Goal: Task Accomplishment & Management: Use online tool/utility

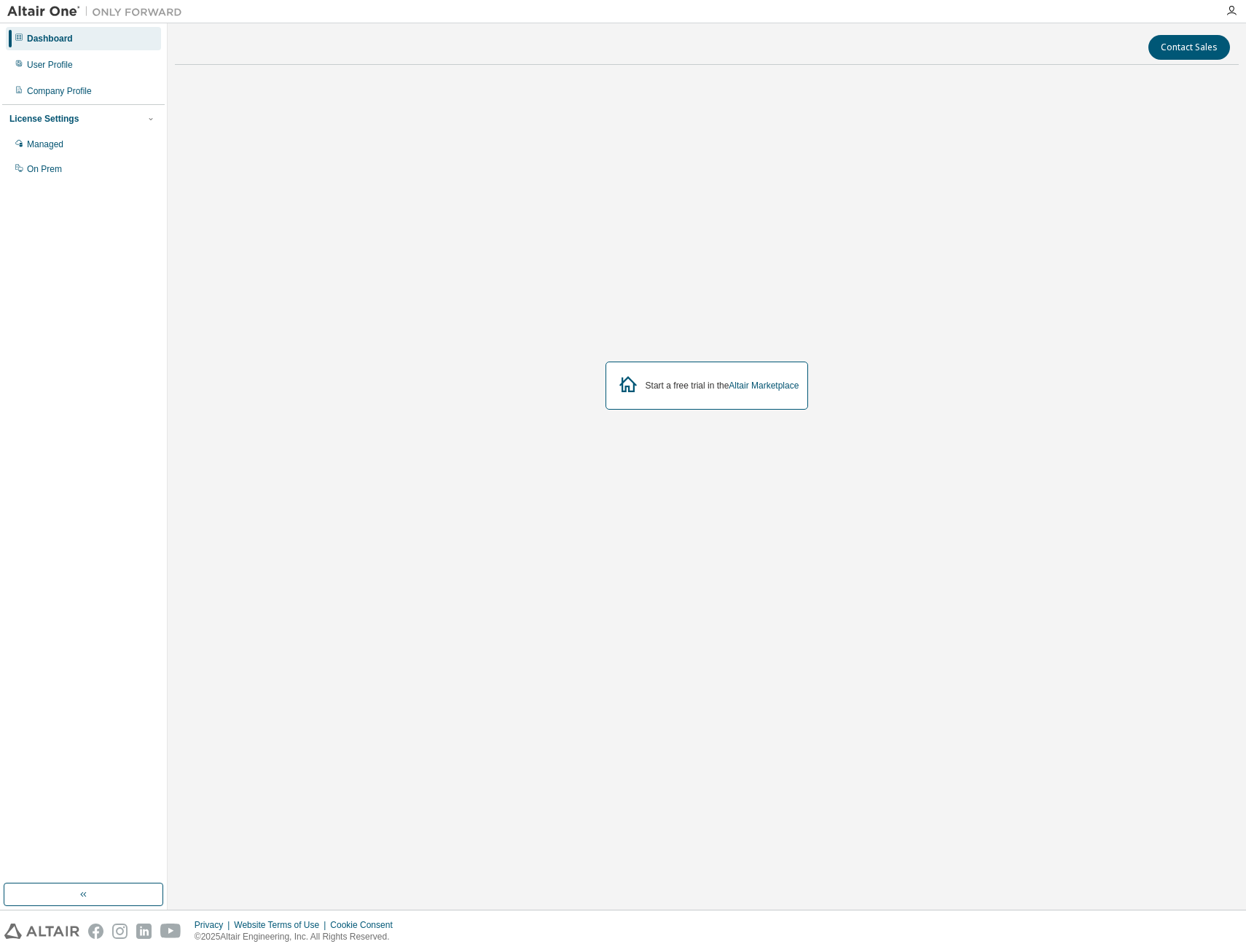
click at [891, 647] on div "Start a free trial in the Altair Marketplace" at bounding box center [707, 385] width 1064 height 619
drag, startPoint x: 683, startPoint y: 382, endPoint x: 684, endPoint y: 396, distance: 14.0
click at [684, 396] on div "Start a free trial in the Altair Marketplace" at bounding box center [707, 385] width 204 height 48
click at [86, 65] on div "User Profile" at bounding box center [83, 65] width 155 height 23
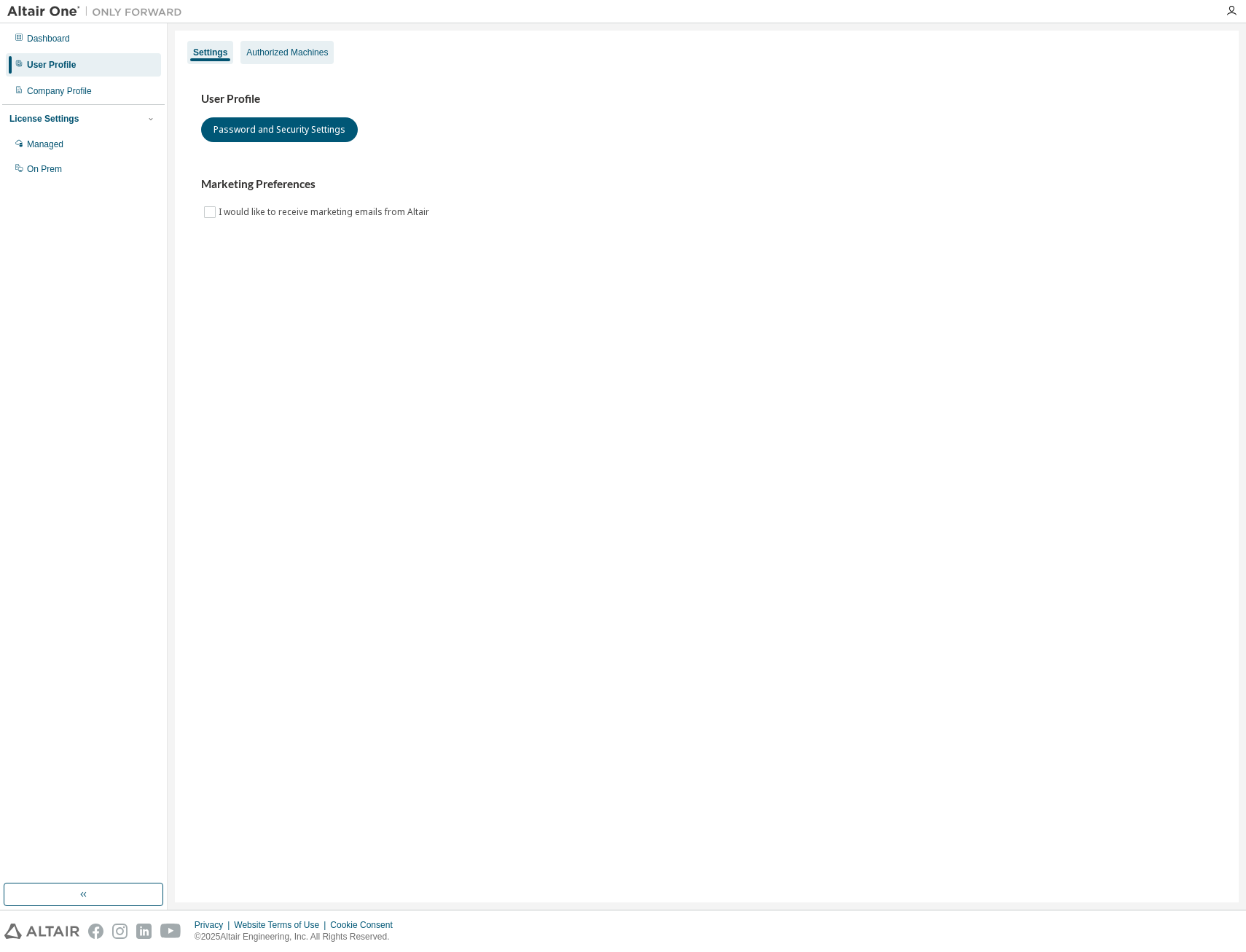
click at [282, 59] on div "Authorized Machines" at bounding box center [287, 53] width 93 height 23
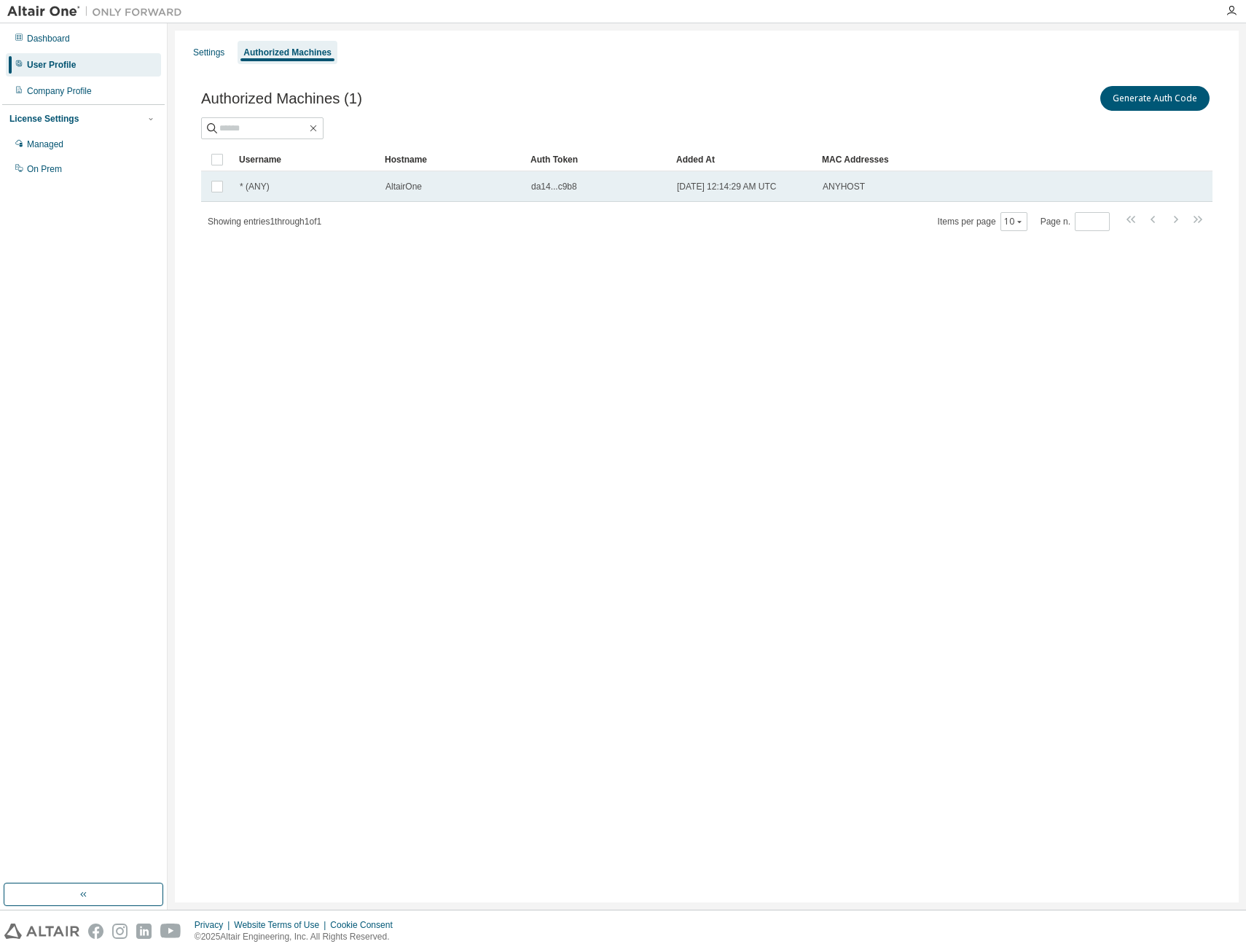
click at [543, 188] on span "da14...c9b8" at bounding box center [554, 187] width 46 height 12
click at [1058, 103] on button "Generate Auth Code" at bounding box center [1046, 99] width 109 height 25
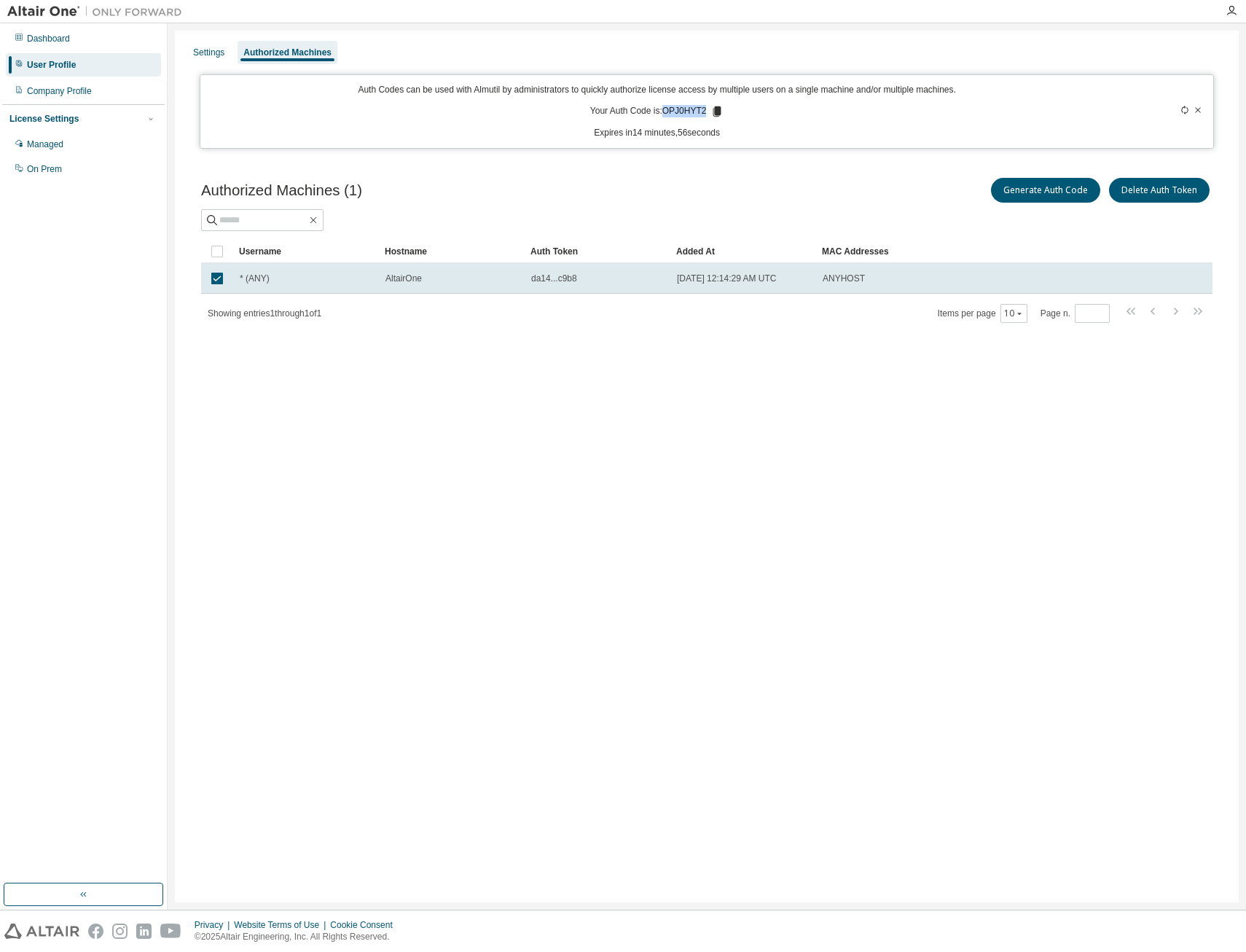
drag, startPoint x: 668, startPoint y: 111, endPoint x: 706, endPoint y: 111, distance: 38.0
click at [706, 111] on p "Your Auth Code is: OPJ0HYT2" at bounding box center [658, 111] width 134 height 13
copy p "OPJ0HYT2"
drag, startPoint x: 811, startPoint y: 401, endPoint x: 776, endPoint y: 369, distance: 47.4
click at [811, 401] on div "Settings Authorized Machines Auth Codes can be used with Almutil by administrat…" at bounding box center [707, 467] width 1064 height 872
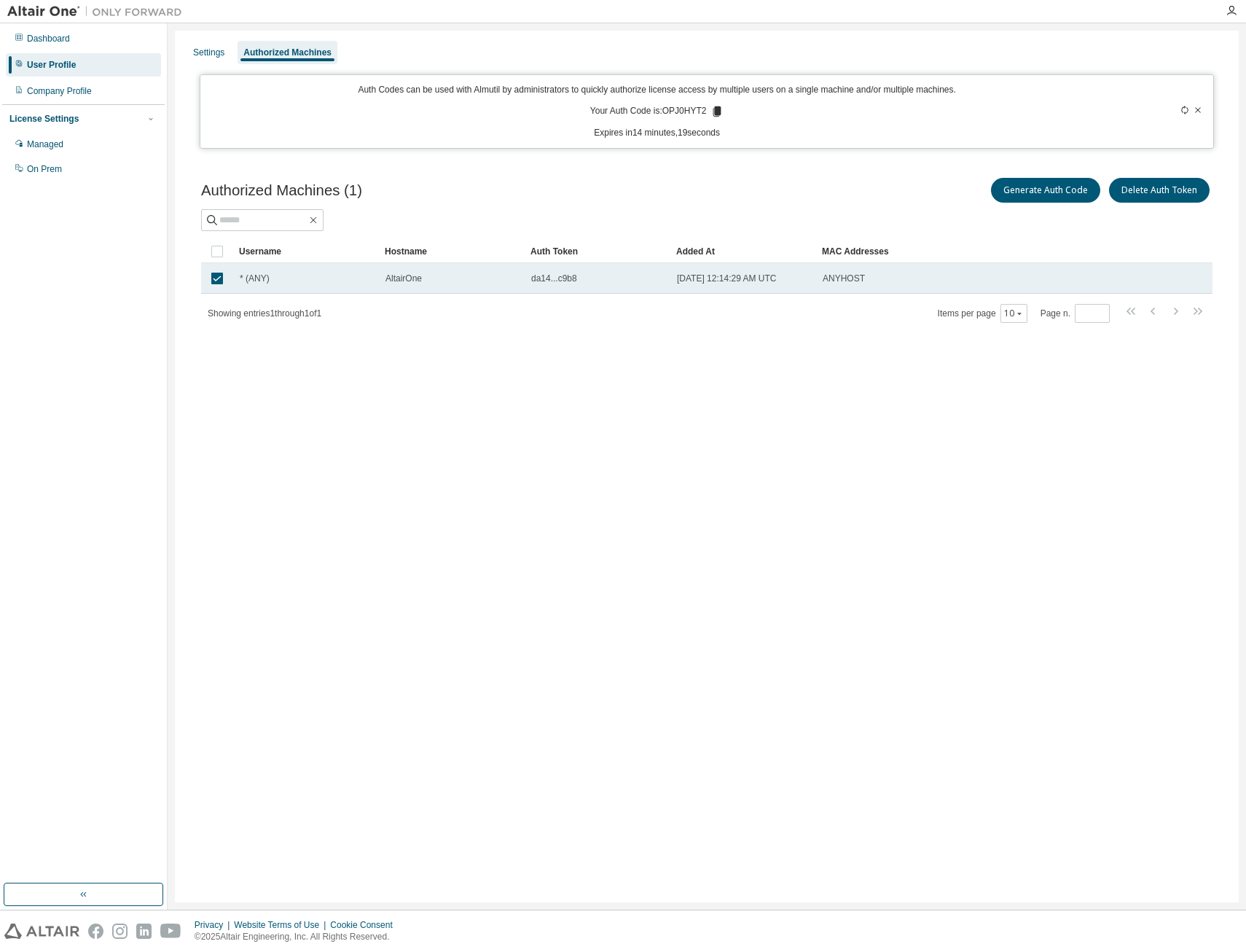
click at [550, 279] on span "da14...c9b8" at bounding box center [554, 278] width 46 height 12
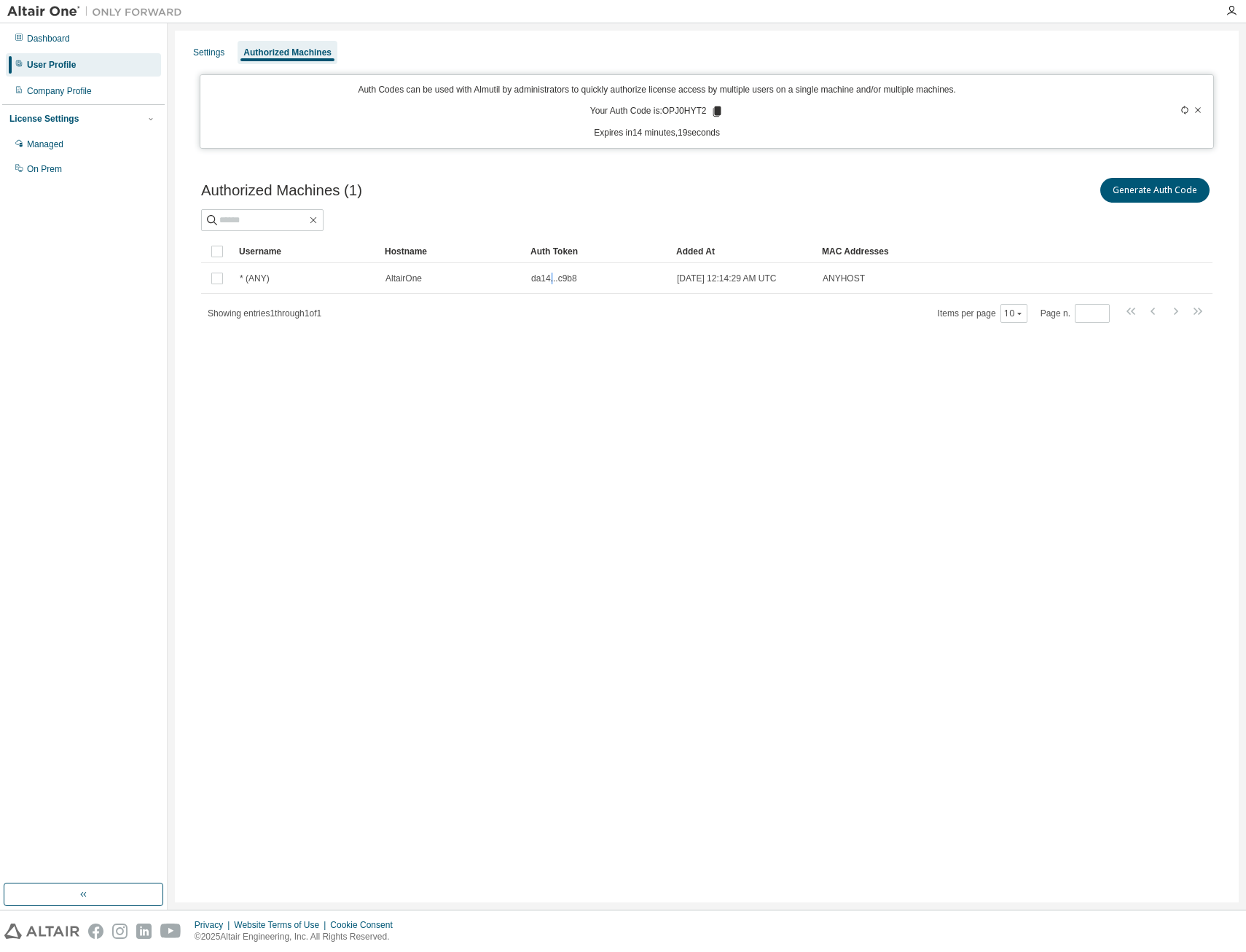
click at [550, 279] on span "da14...c9b8" at bounding box center [554, 278] width 46 height 12
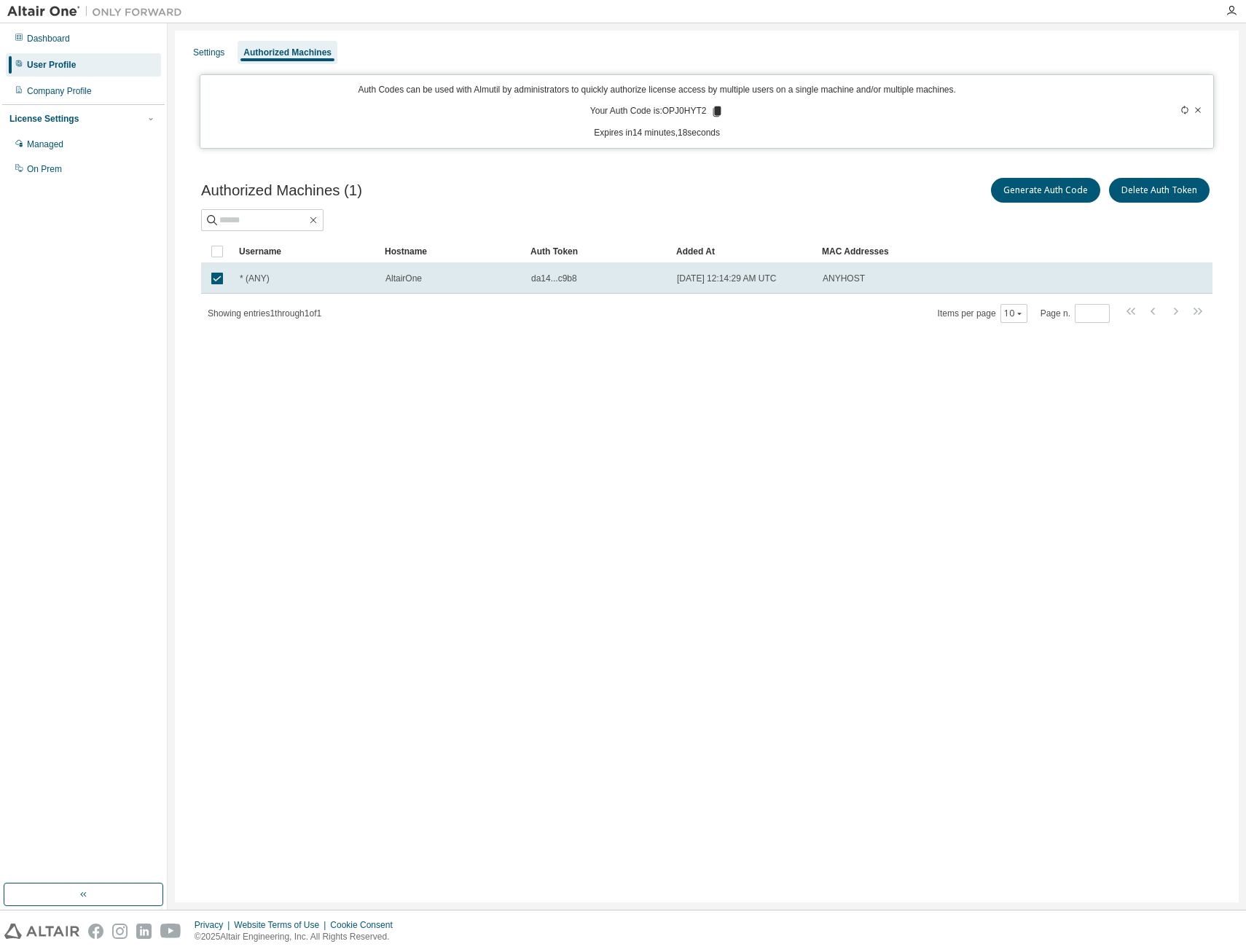
click at [550, 279] on span "da14...c9b8" at bounding box center [554, 278] width 46 height 12
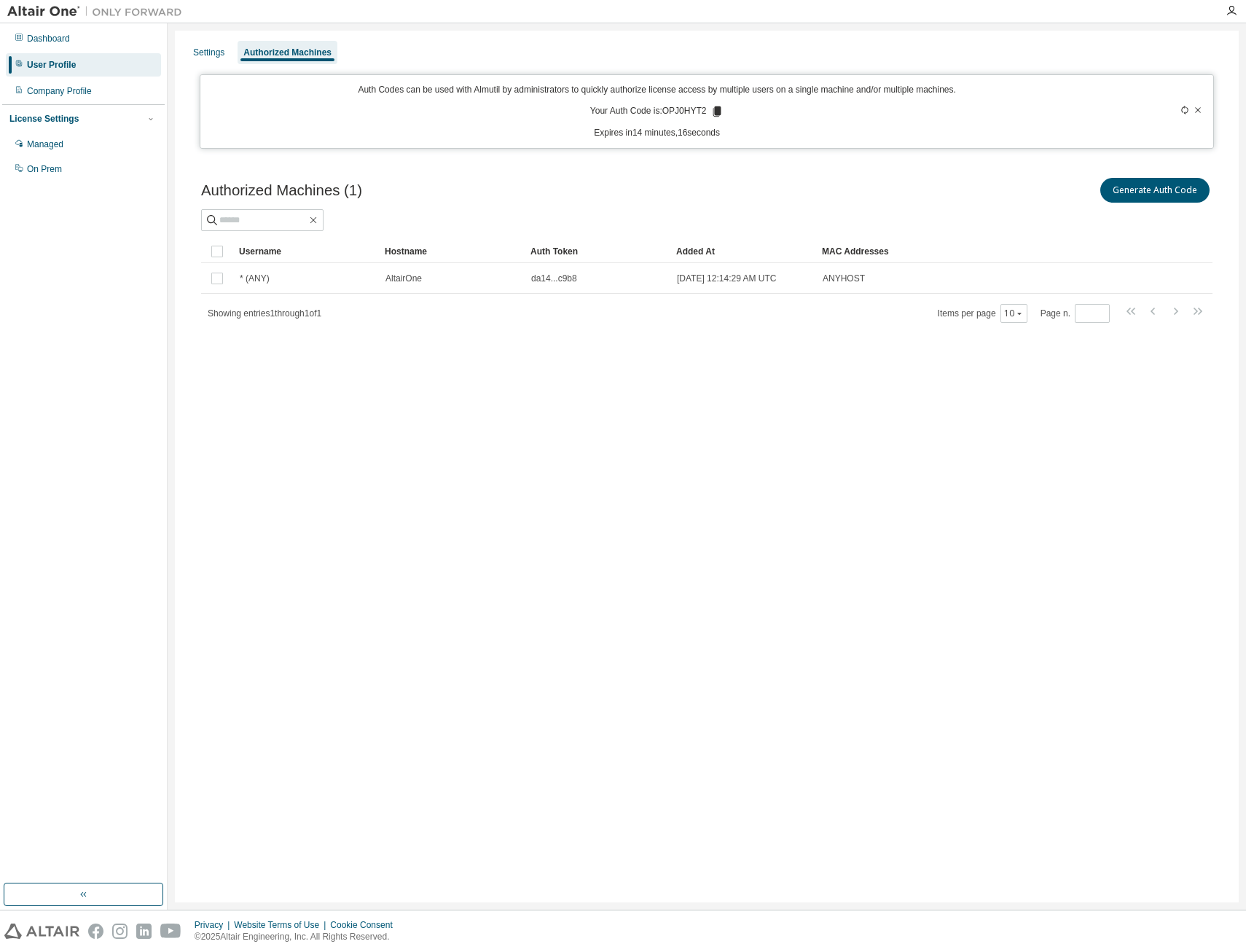
click at [550, 279] on span "da14...c9b8" at bounding box center [554, 278] width 46 height 12
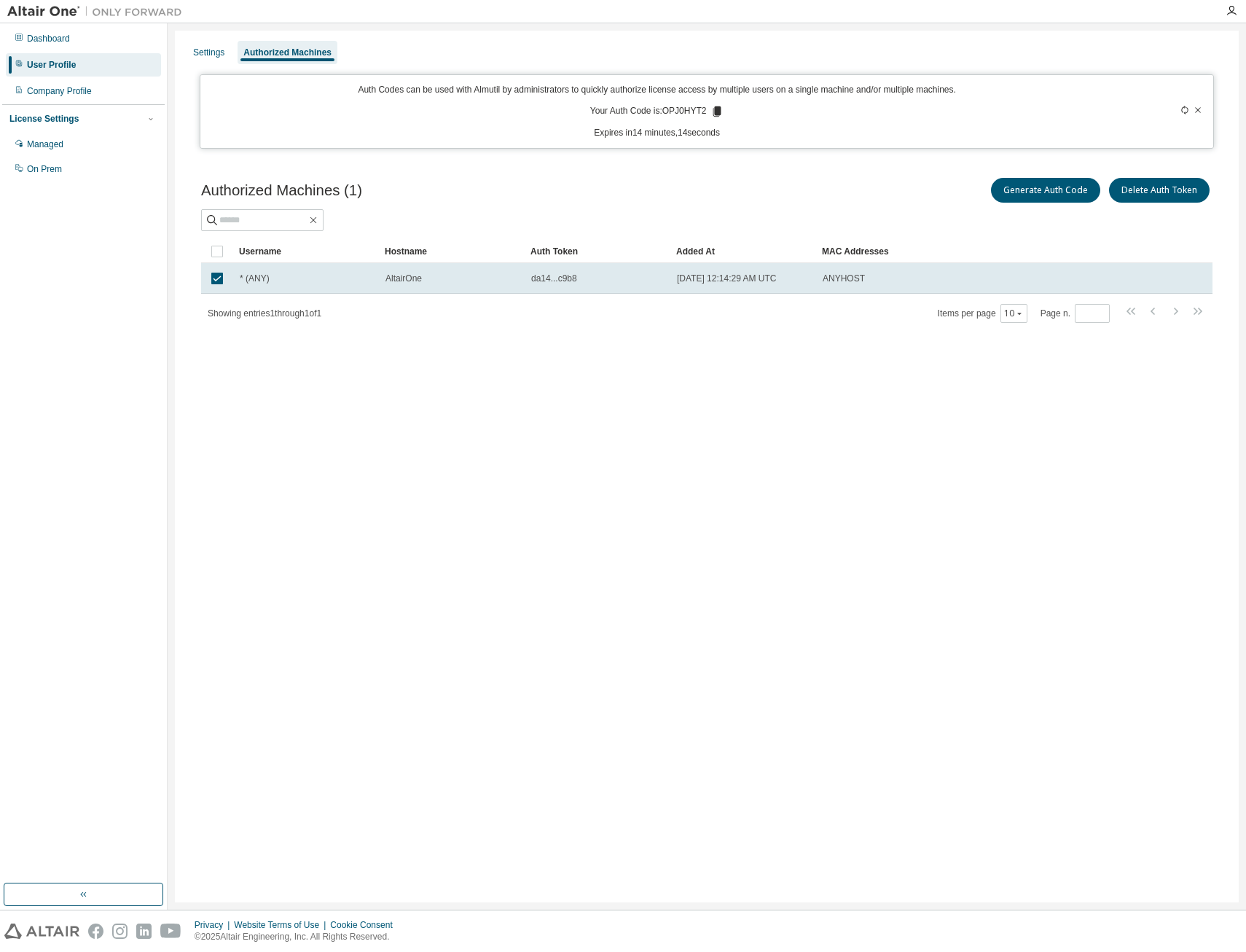
click at [717, 114] on icon at bounding box center [718, 111] width 8 height 10
click at [581, 131] on p "Expires in 13 minutes, 50 seconds" at bounding box center [658, 132] width 897 height 13
drag, startPoint x: 581, startPoint y: 131, endPoint x: 628, endPoint y: 148, distance: 50.0
click at [628, 148] on div "Auth Codes can be used with Almutil by administrators to quickly authorize lice…" at bounding box center [707, 111] width 1016 height 75
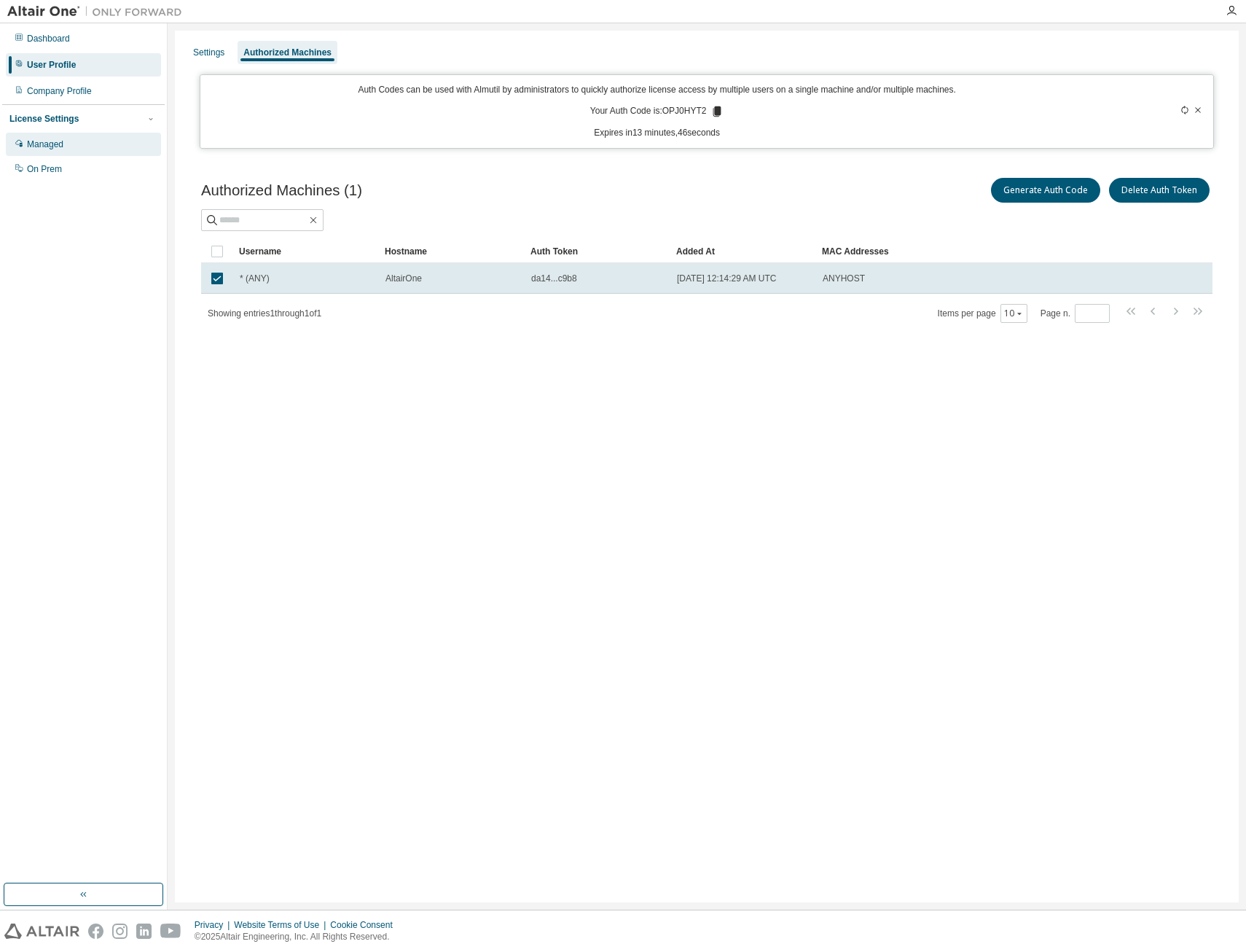
click at [70, 146] on div "Managed" at bounding box center [83, 144] width 155 height 23
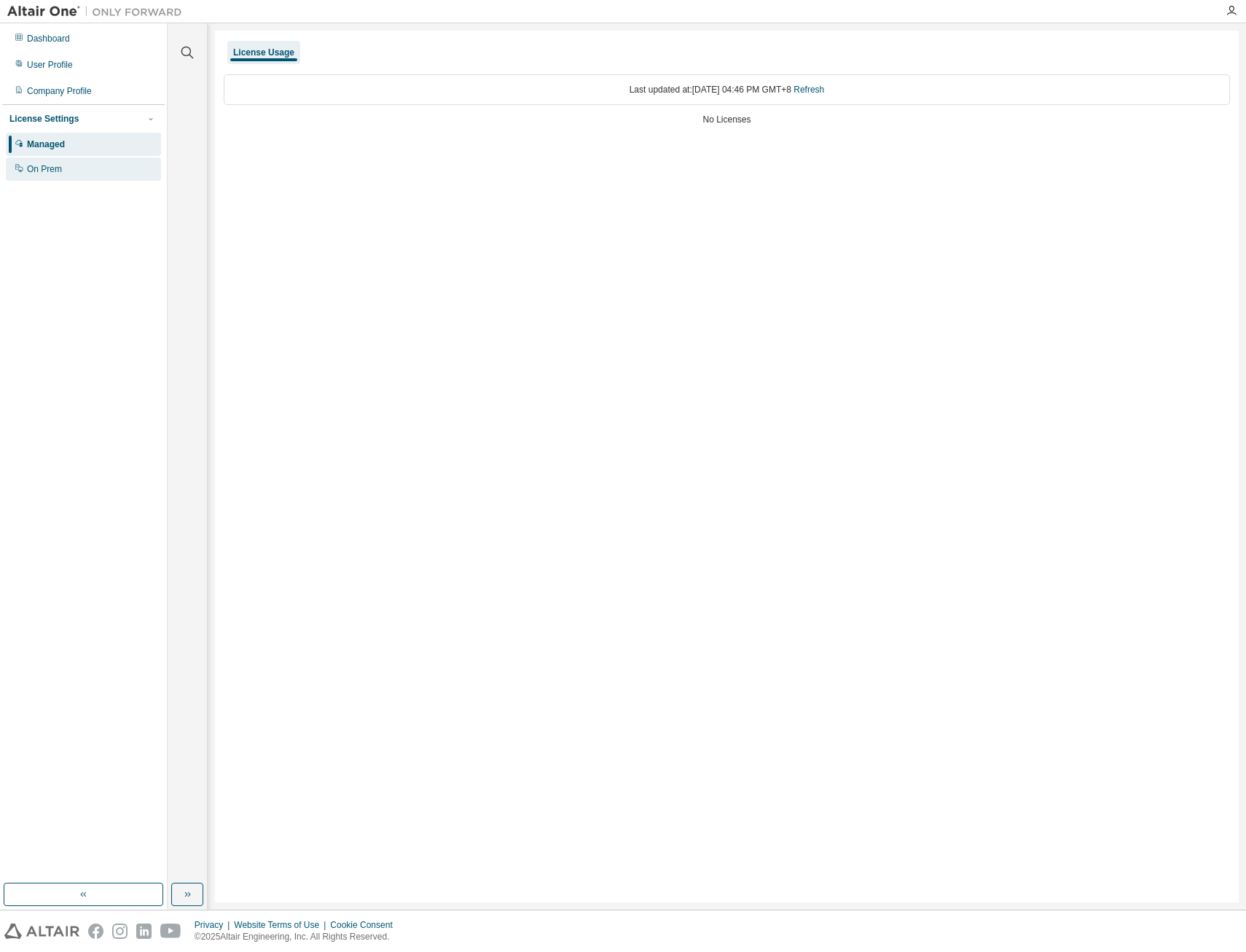
click at [59, 175] on div "On Prem" at bounding box center [83, 169] width 155 height 23
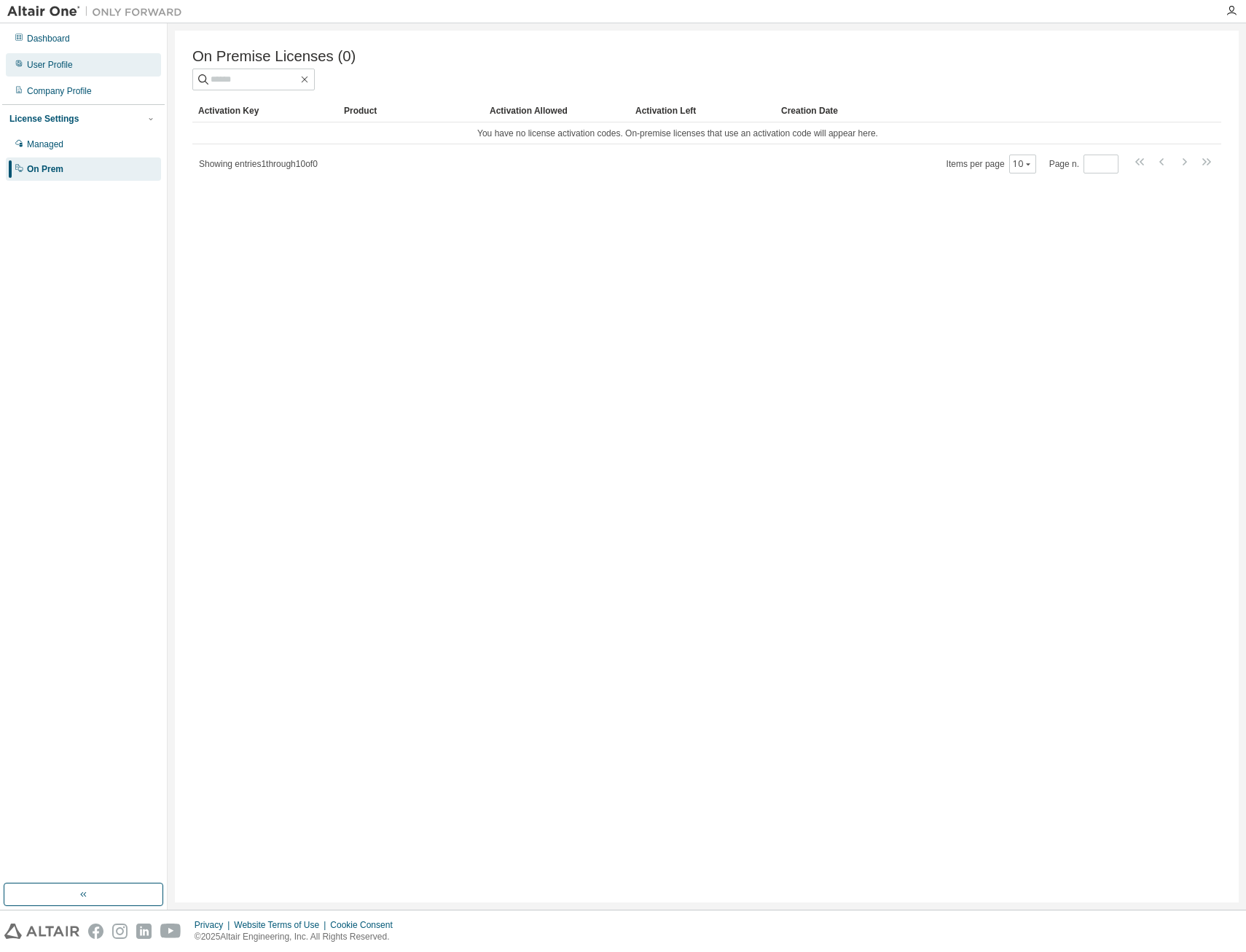
click at [61, 65] on div "User Profile" at bounding box center [49, 65] width 46 height 12
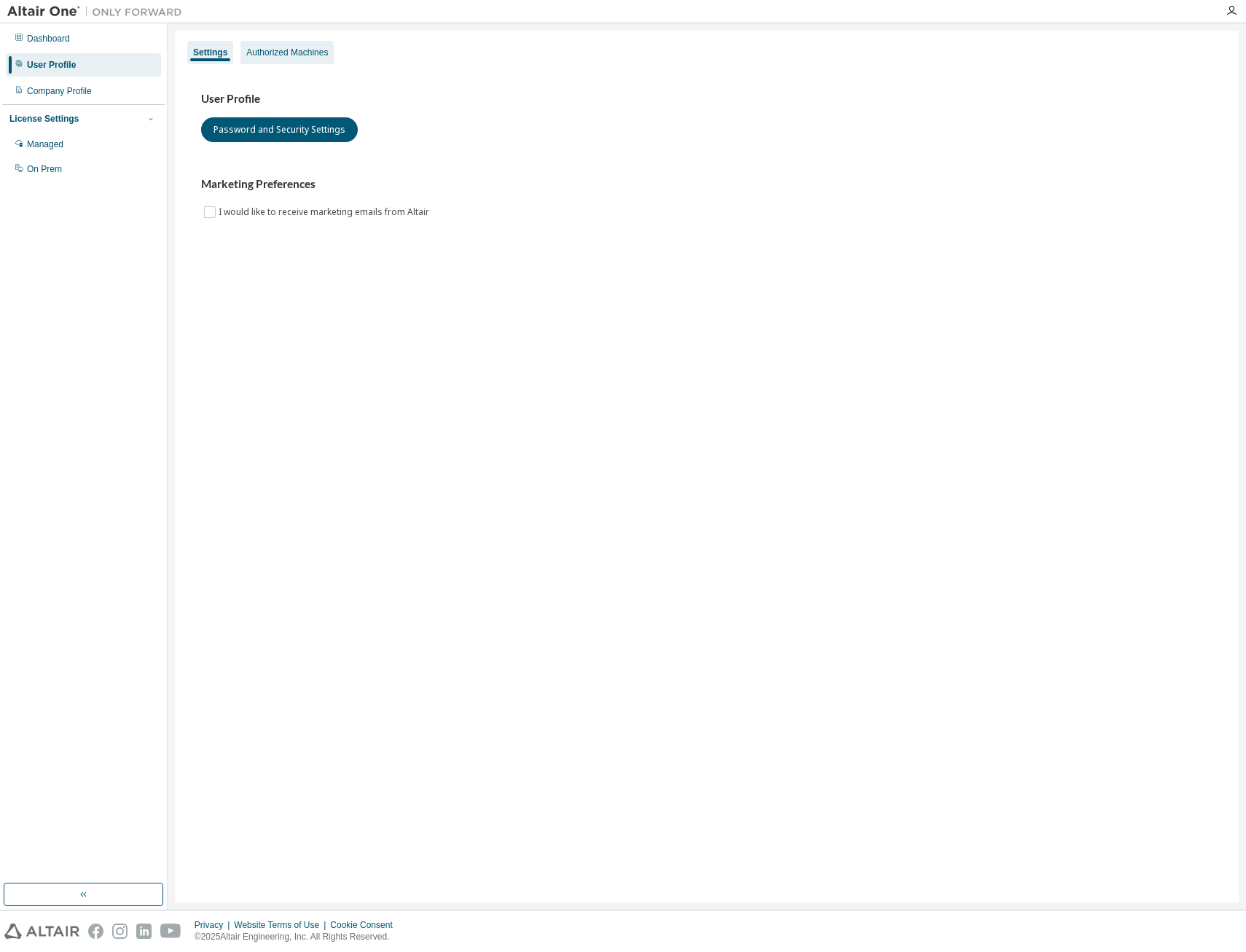
click at [279, 49] on div "Authorized Machines" at bounding box center [287, 53] width 81 height 12
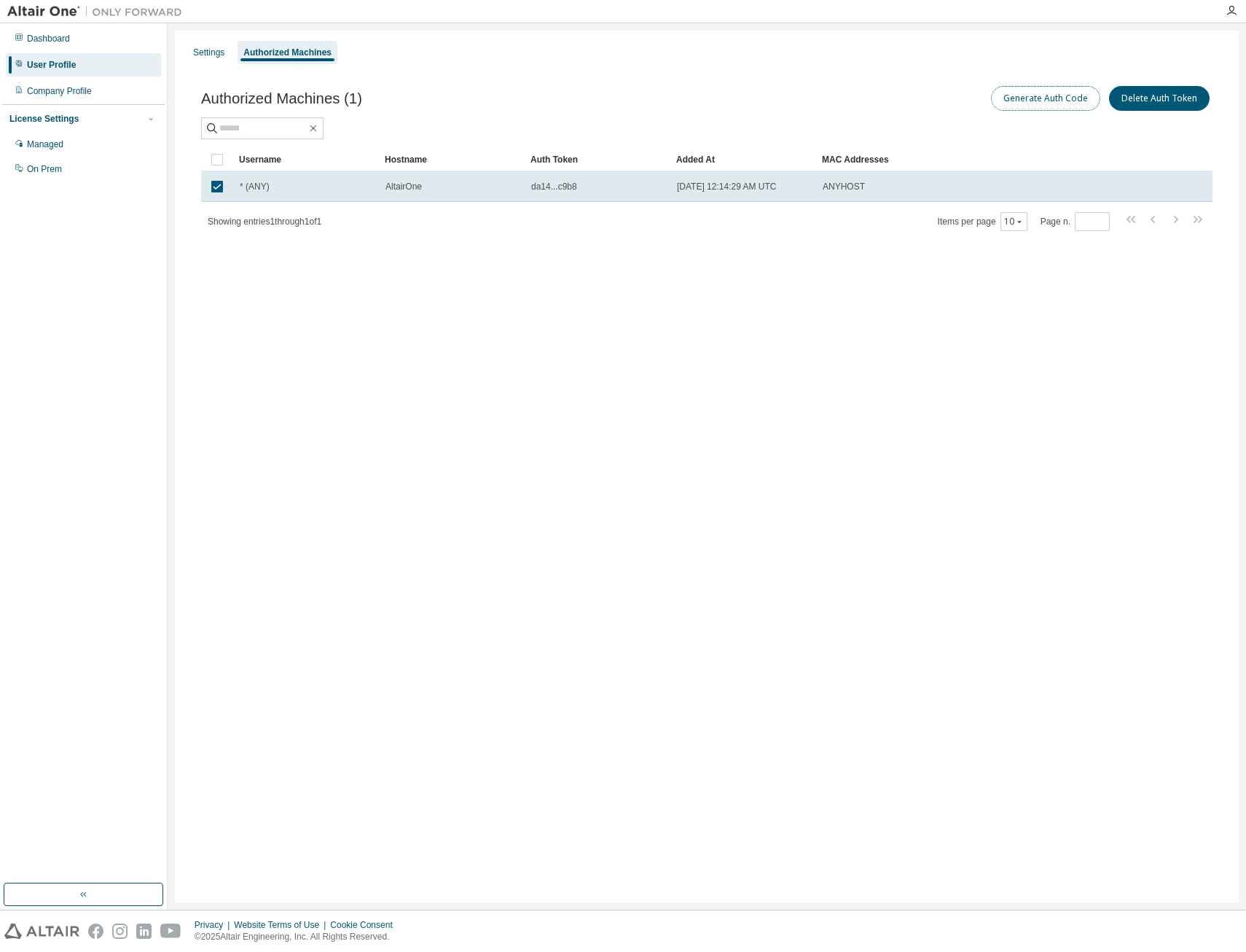
click at [1043, 105] on button "Generate Auth Code" at bounding box center [1046, 99] width 109 height 25
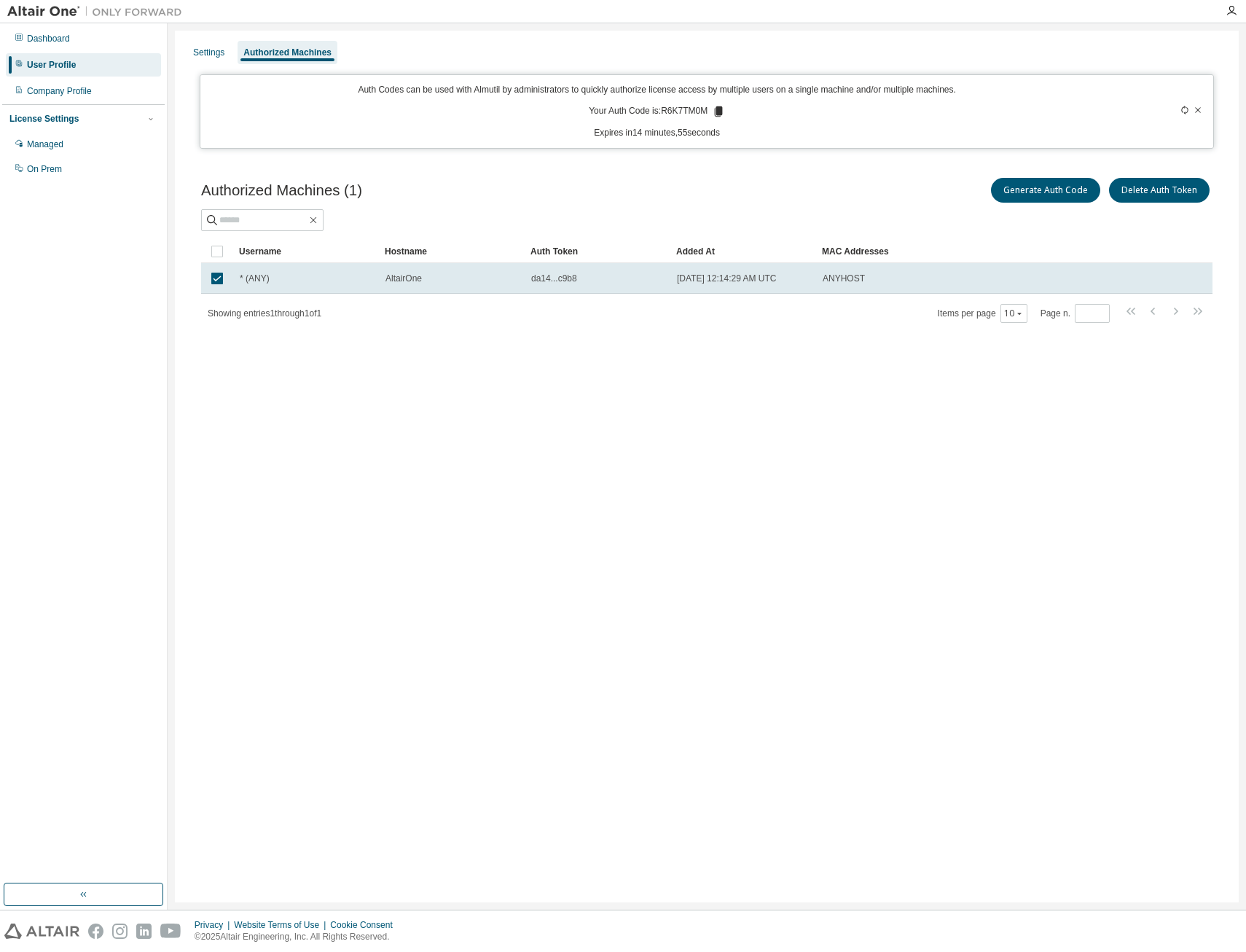
click at [816, 436] on div "Settings Authorized Machines Auth Codes can be used with Almutil by administrat…" at bounding box center [707, 467] width 1064 height 872
click at [722, 110] on icon at bounding box center [719, 111] width 8 height 10
click at [527, 508] on div "Settings Authorized Machines Auth Codes can be used with Almutil by administrat…" at bounding box center [707, 467] width 1064 height 872
click at [75, 44] on div "Dashboard" at bounding box center [83, 39] width 155 height 23
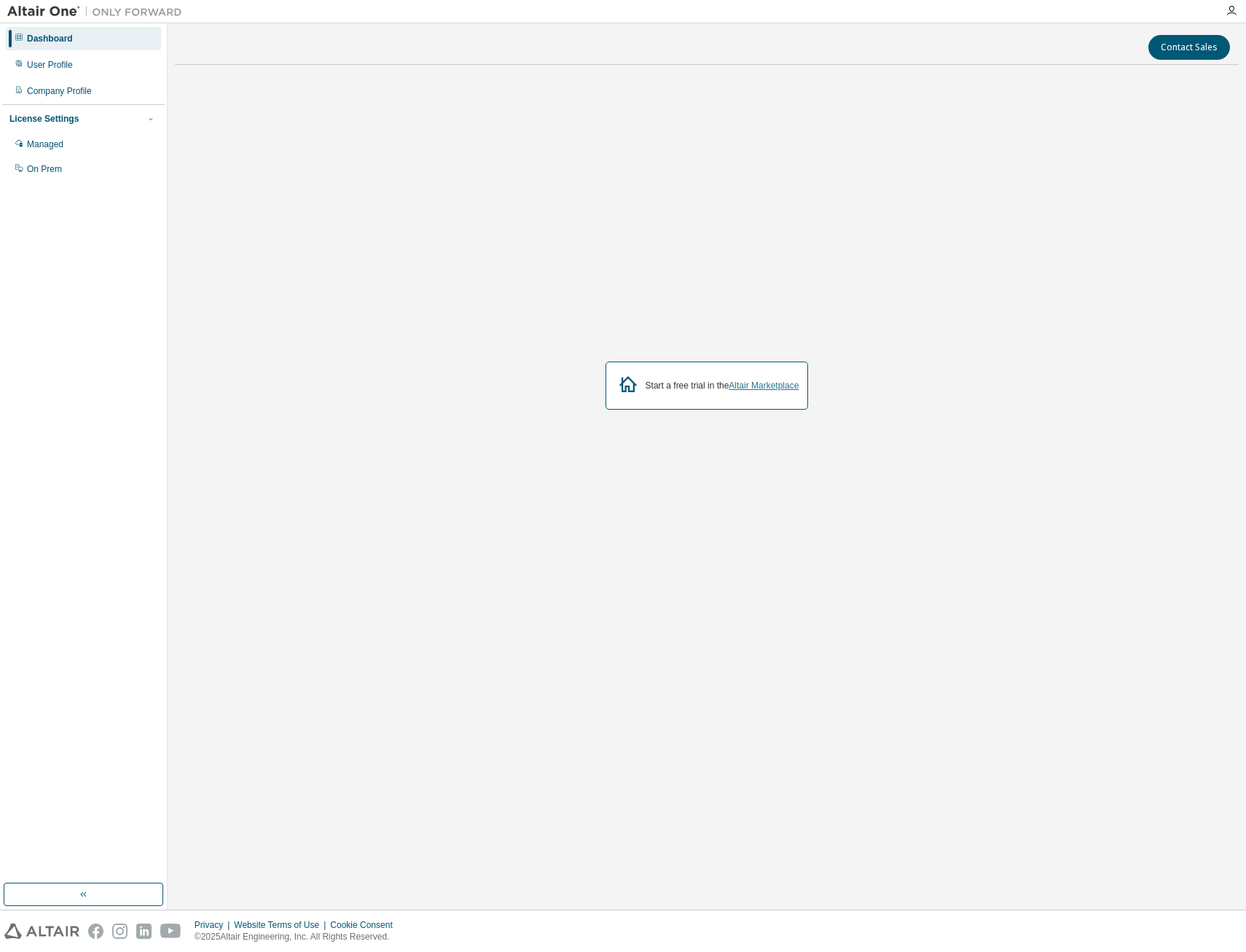
click at [766, 390] on link "Altair Marketplace" at bounding box center [764, 385] width 70 height 10
click at [75, 65] on div "User Profile" at bounding box center [83, 65] width 155 height 23
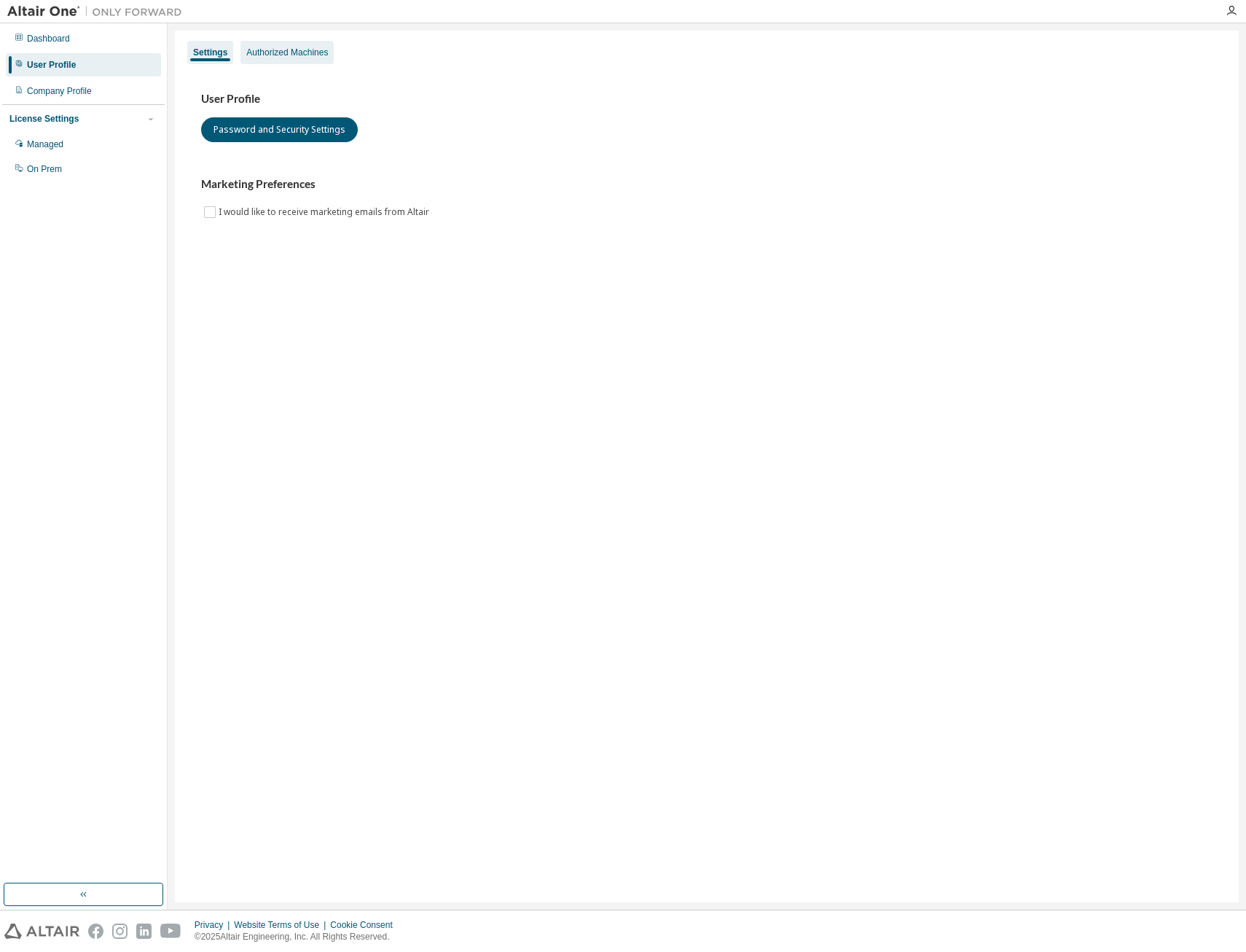
click at [291, 62] on div "Authorized Machines" at bounding box center [287, 53] width 93 height 23
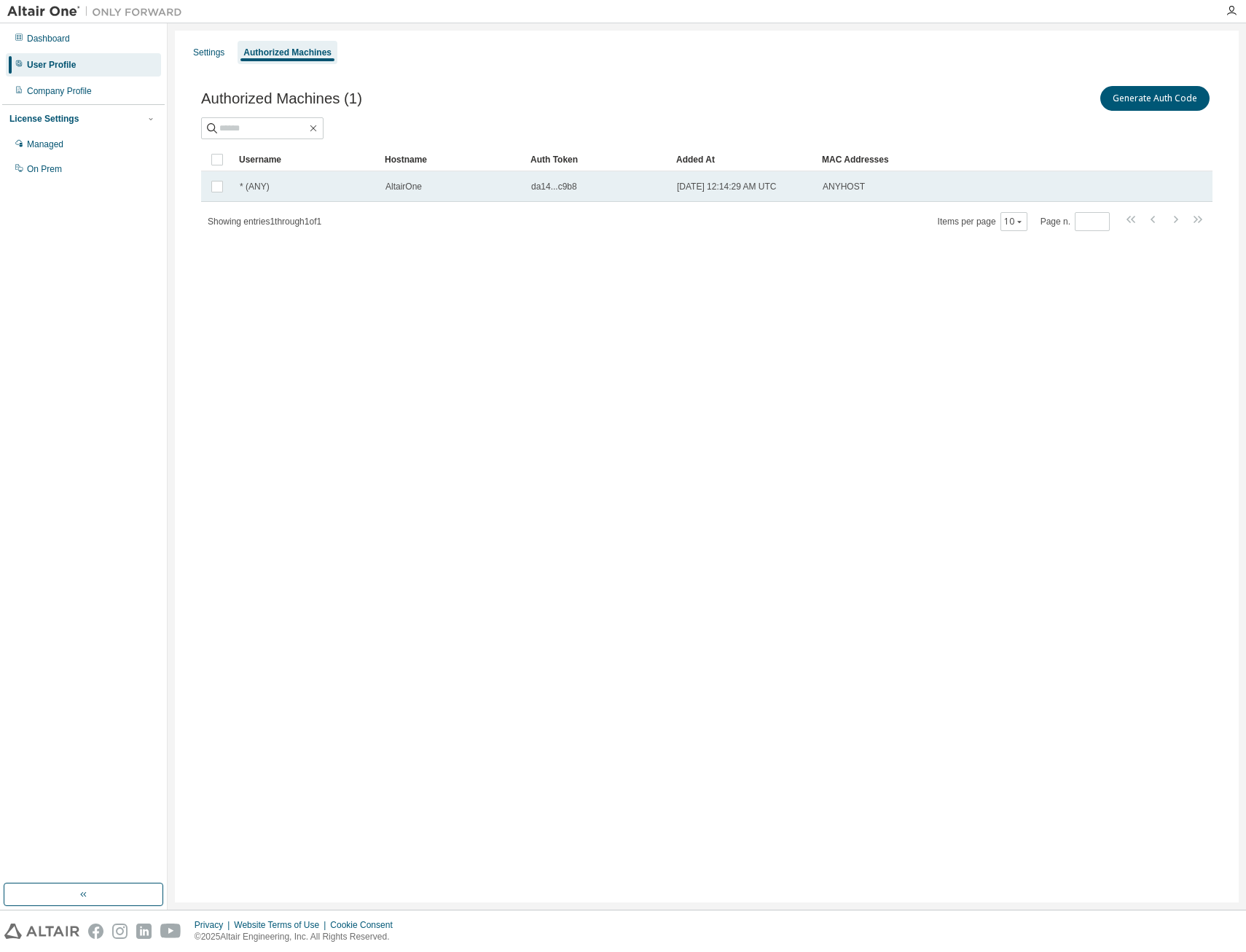
click at [324, 185] on div "* (ANY)" at bounding box center [306, 187] width 132 height 12
click at [1057, 105] on button "Generate Auth Code" at bounding box center [1046, 99] width 109 height 25
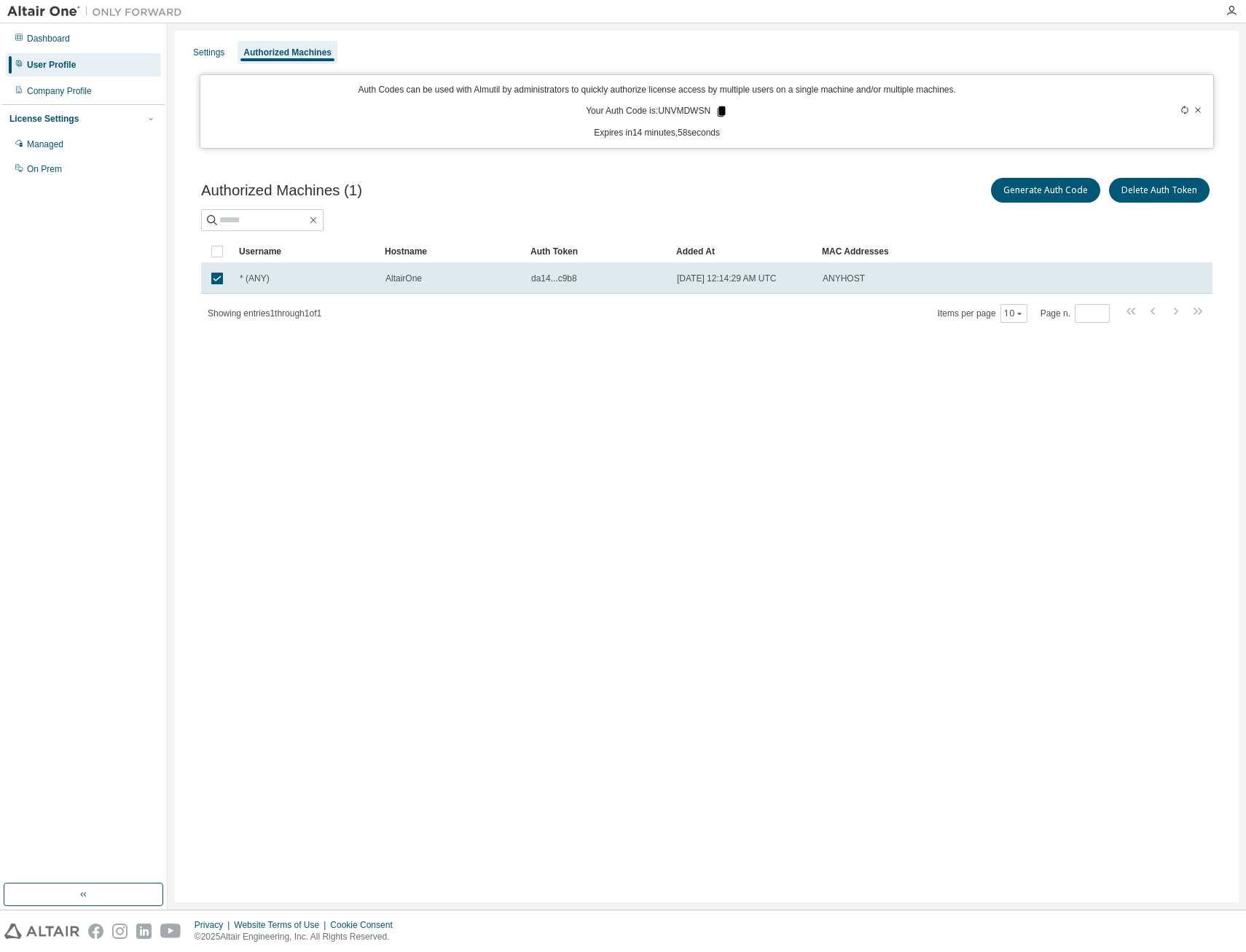
click at [721, 111] on icon at bounding box center [721, 111] width 13 height 13
click at [945, 618] on div "Settings Authorized Machines Auth Codes can be used with Almutil by administrat…" at bounding box center [707, 467] width 1064 height 872
click at [200, 58] on div "Settings" at bounding box center [209, 53] width 31 height 12
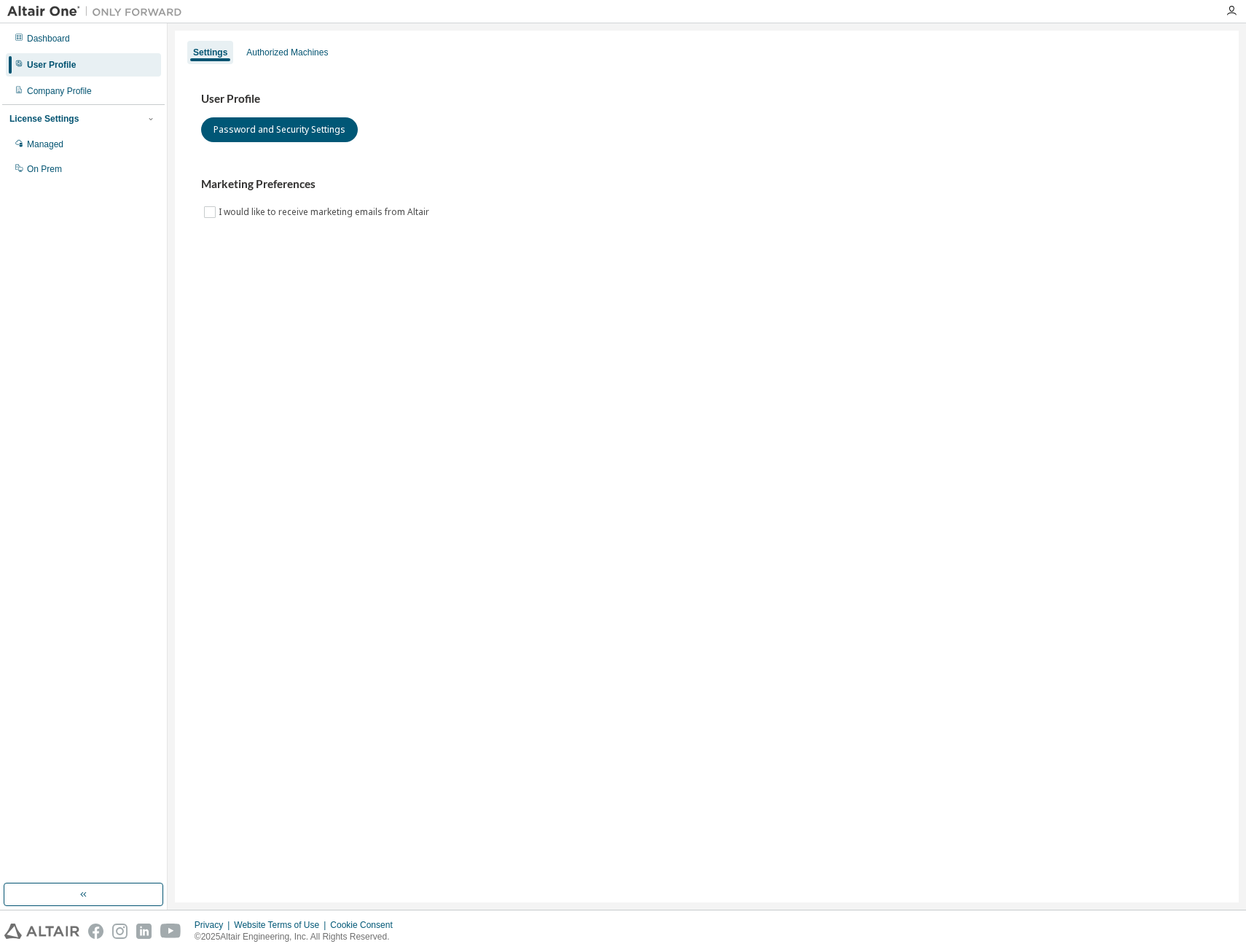
click at [73, 75] on div "User Profile" at bounding box center [83, 65] width 155 height 23
click at [66, 87] on div "Company Profile" at bounding box center [59, 91] width 65 height 12
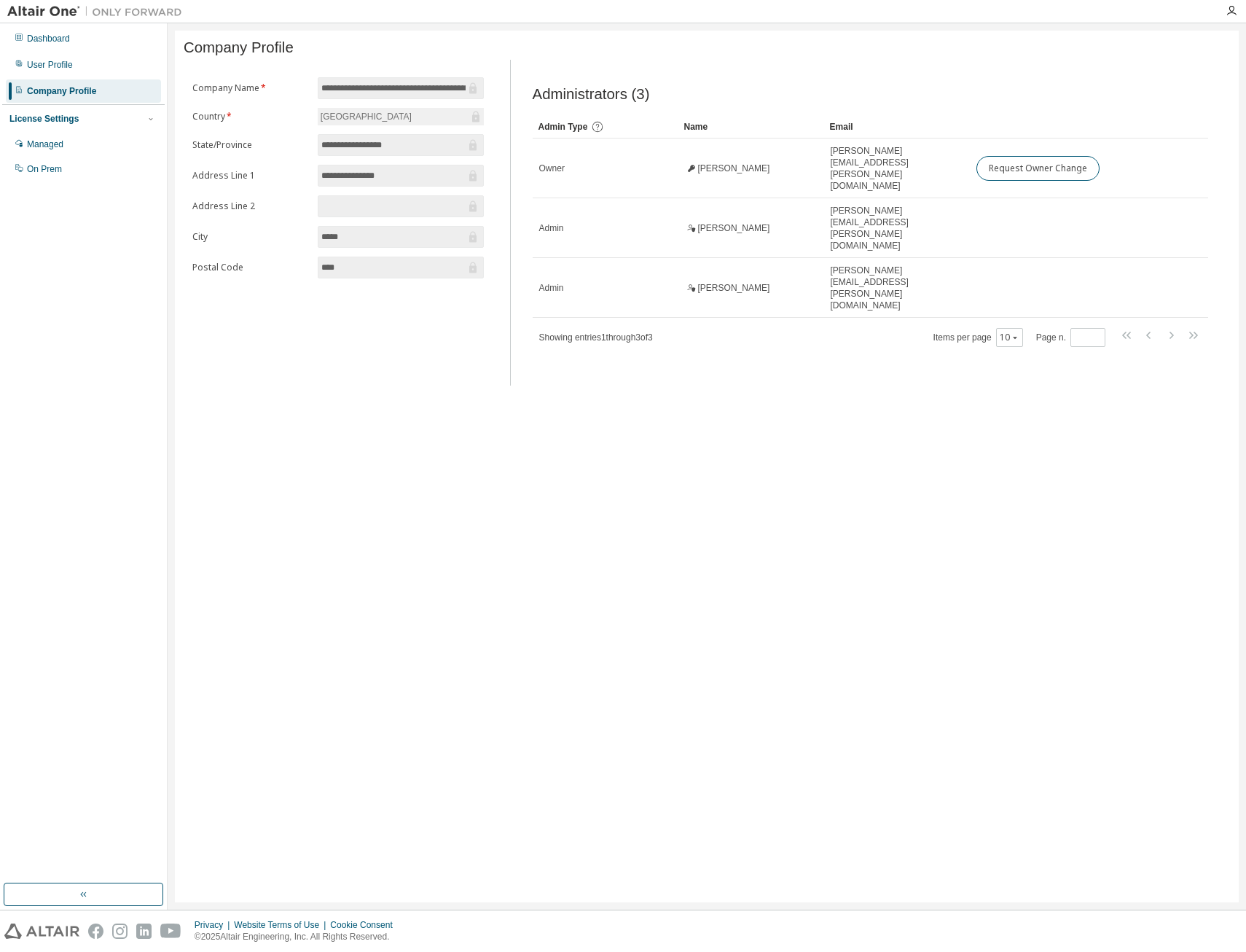
click at [68, 127] on div "License Settings Managed On Prem" at bounding box center [84, 142] width 163 height 78
click at [70, 144] on div "Managed" at bounding box center [83, 144] width 155 height 23
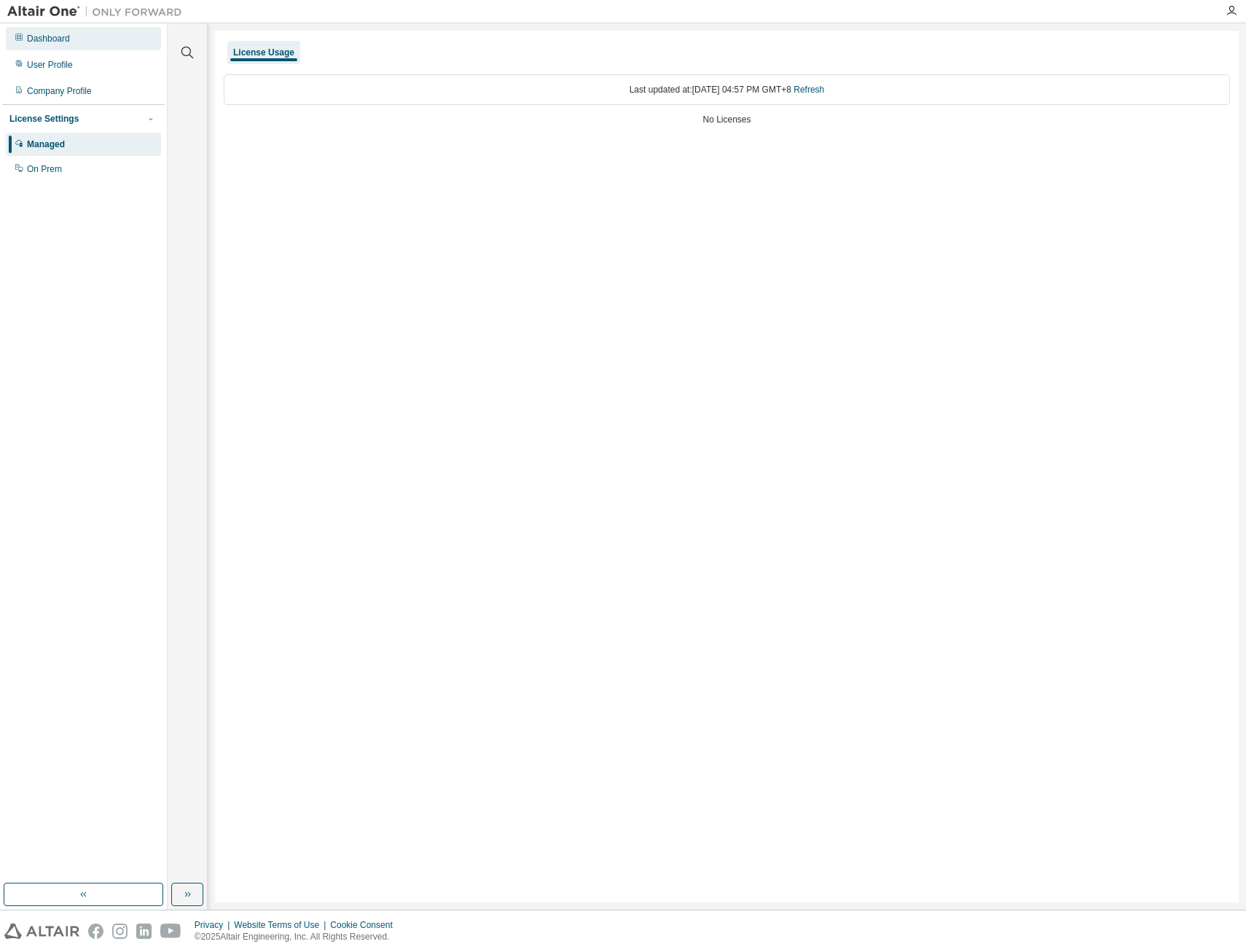
click at [70, 43] on div "Dashboard" at bounding box center [48, 39] width 43 height 12
